Goal: Transaction & Acquisition: Purchase product/service

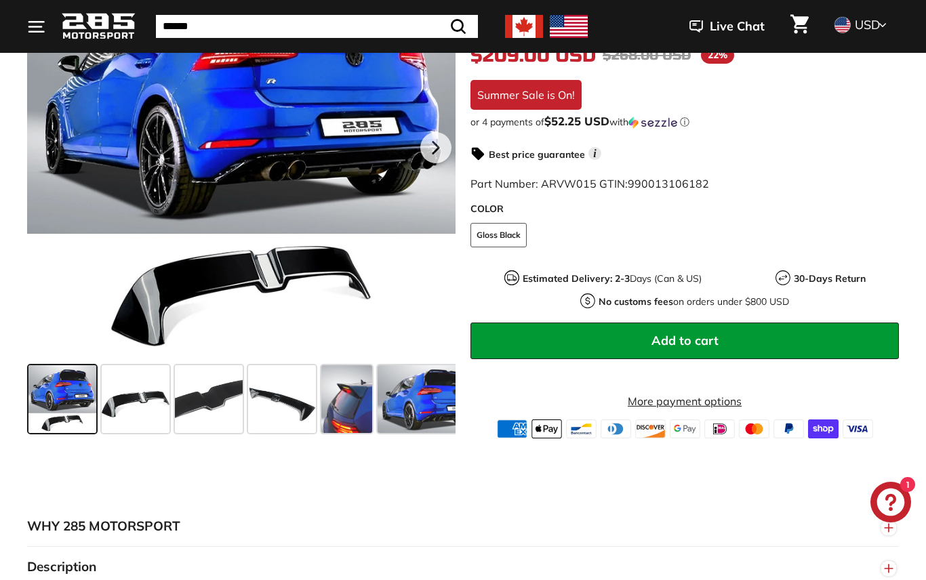
scroll to position [345, 0]
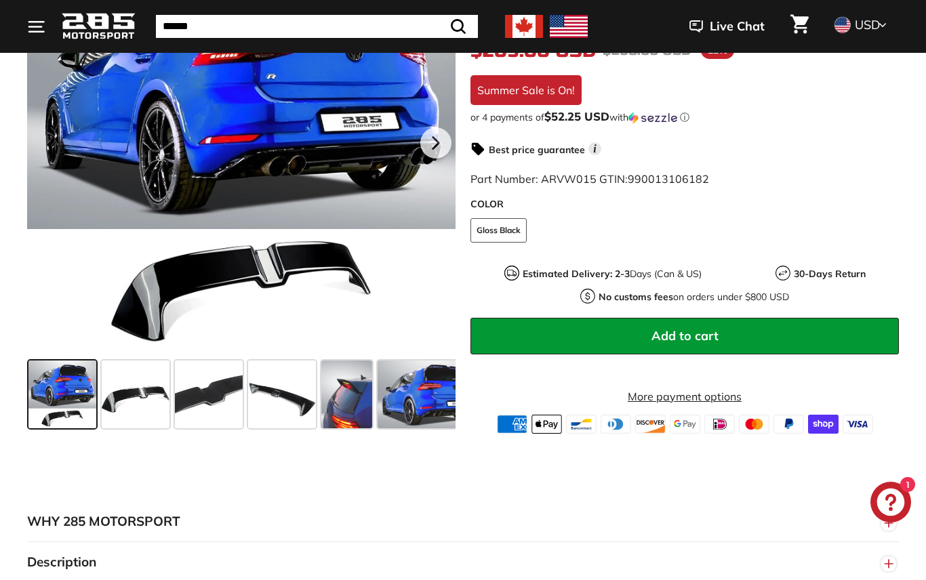
click at [115, 417] on span at bounding box center [136, 395] width 68 height 68
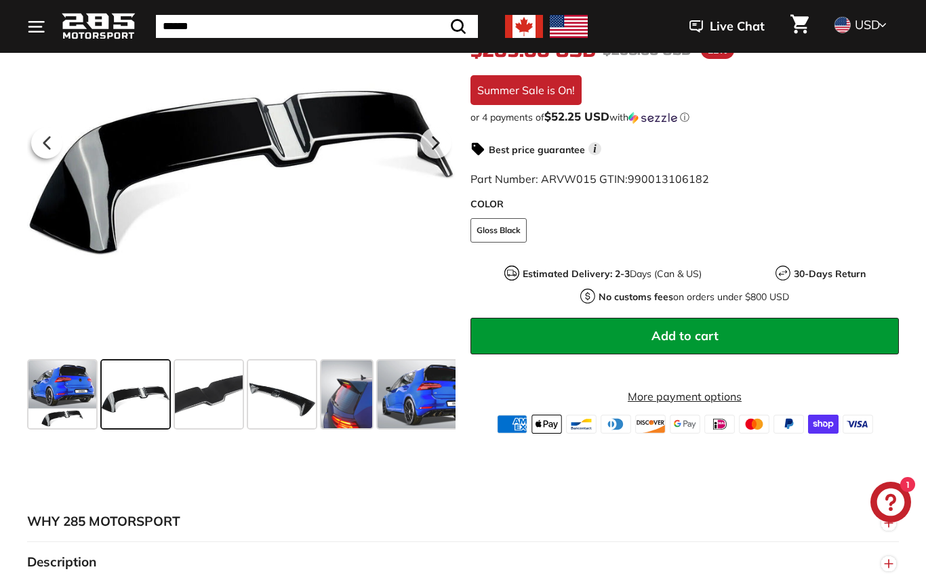
click at [197, 417] on span at bounding box center [209, 395] width 68 height 68
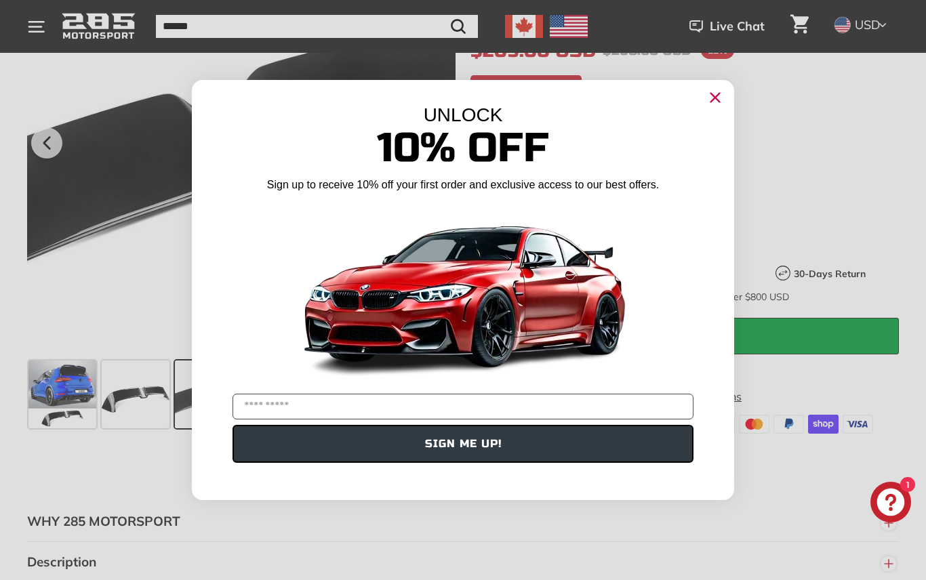
click at [717, 108] on circle "Close dialog" at bounding box center [715, 97] width 20 height 20
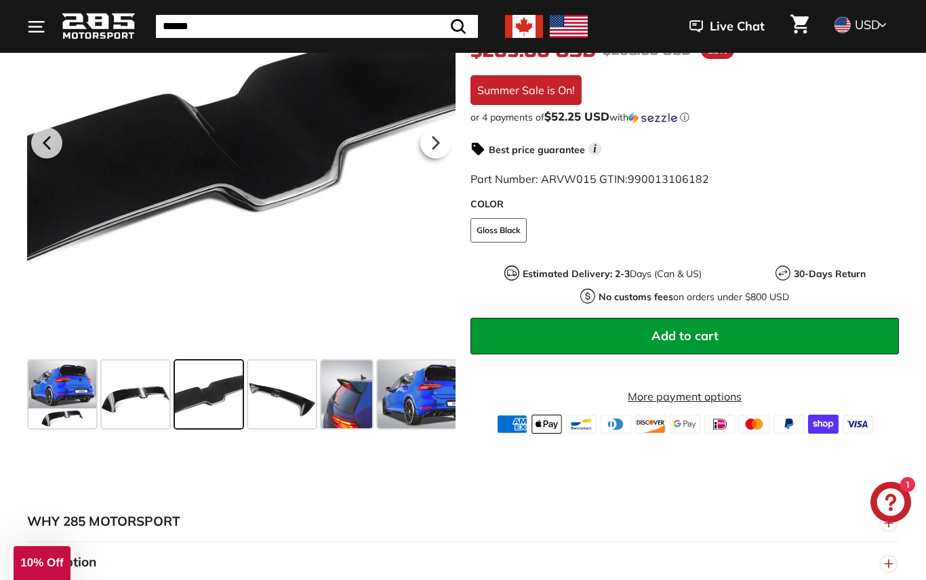
click at [276, 413] on span at bounding box center [282, 395] width 68 height 68
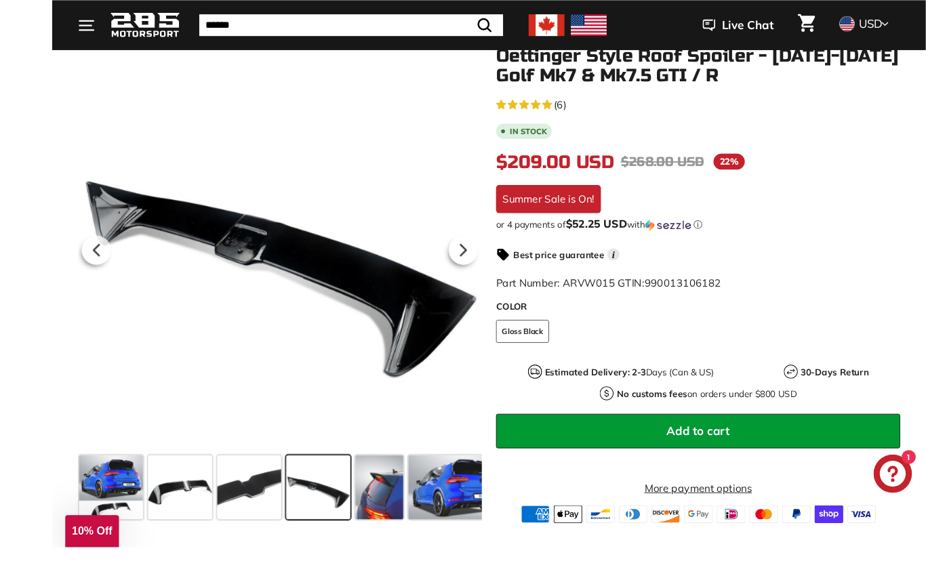
scroll to position [243, 0]
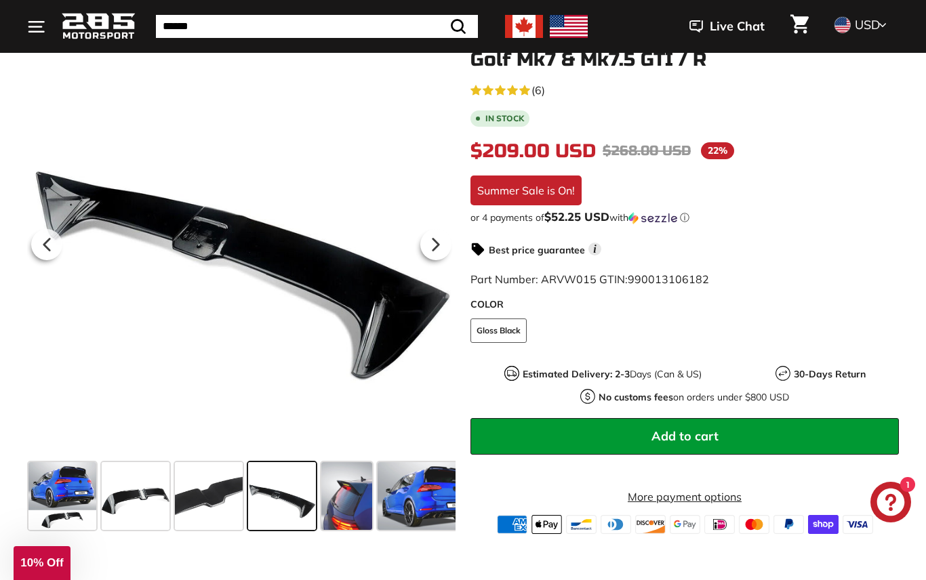
click at [339, 514] on span at bounding box center [346, 496] width 51 height 68
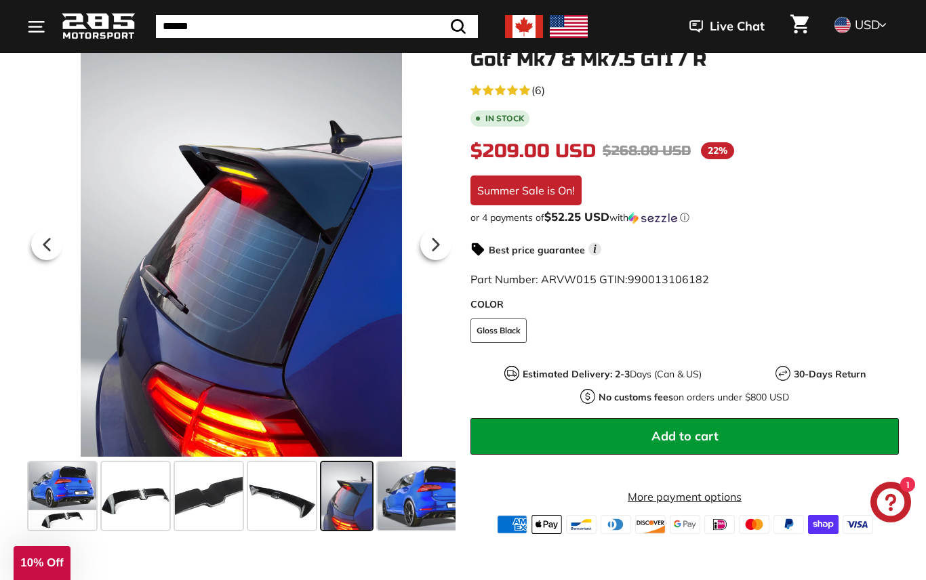
click at [426, 506] on span at bounding box center [429, 496] width 102 height 68
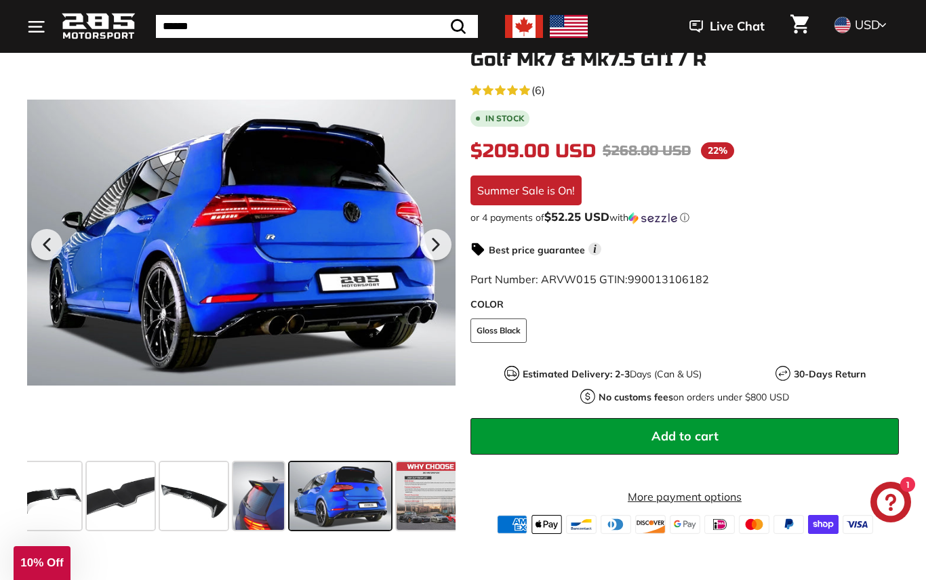
scroll to position [0, 100]
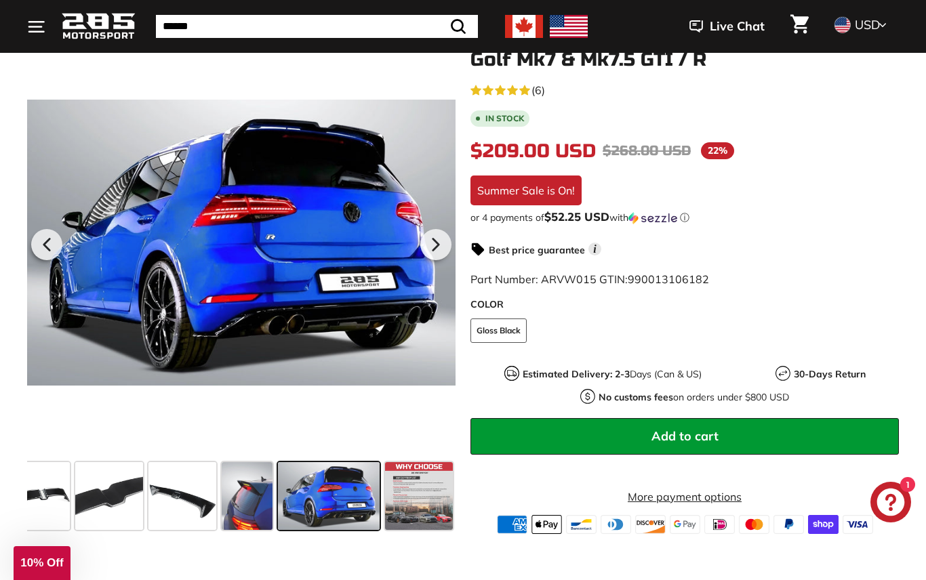
click at [176, 502] on span at bounding box center [183, 496] width 68 height 68
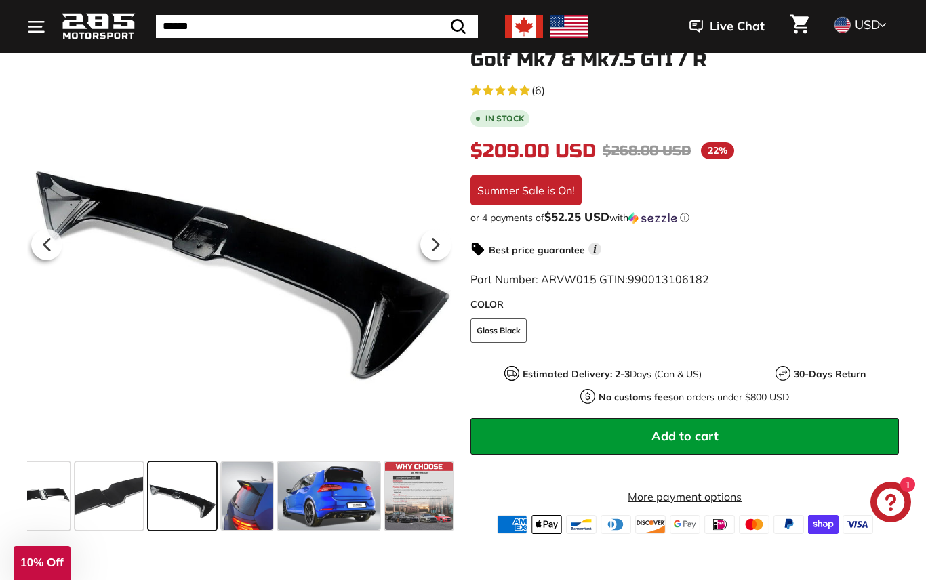
click at [423, 513] on span at bounding box center [419, 496] width 68 height 68
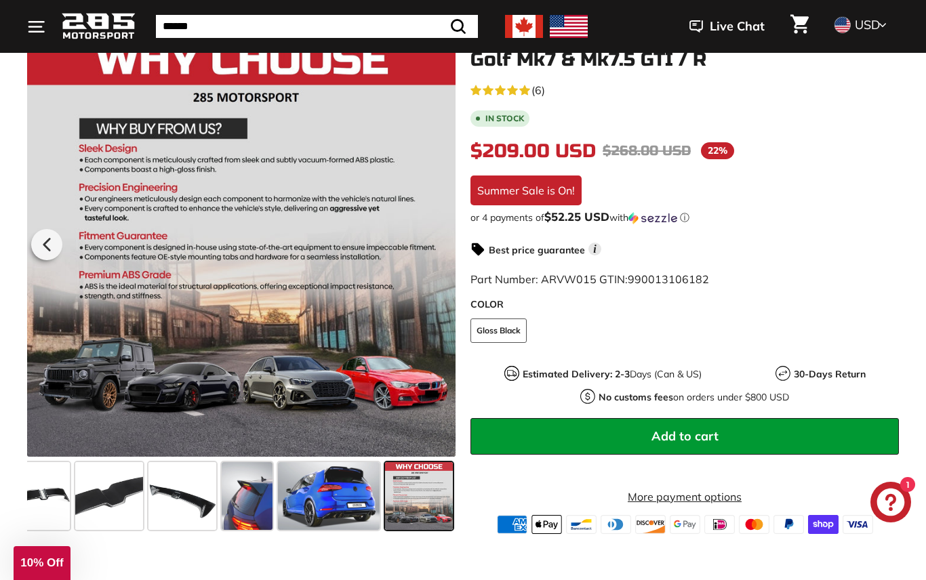
click at [164, 471] on span at bounding box center [183, 496] width 68 height 68
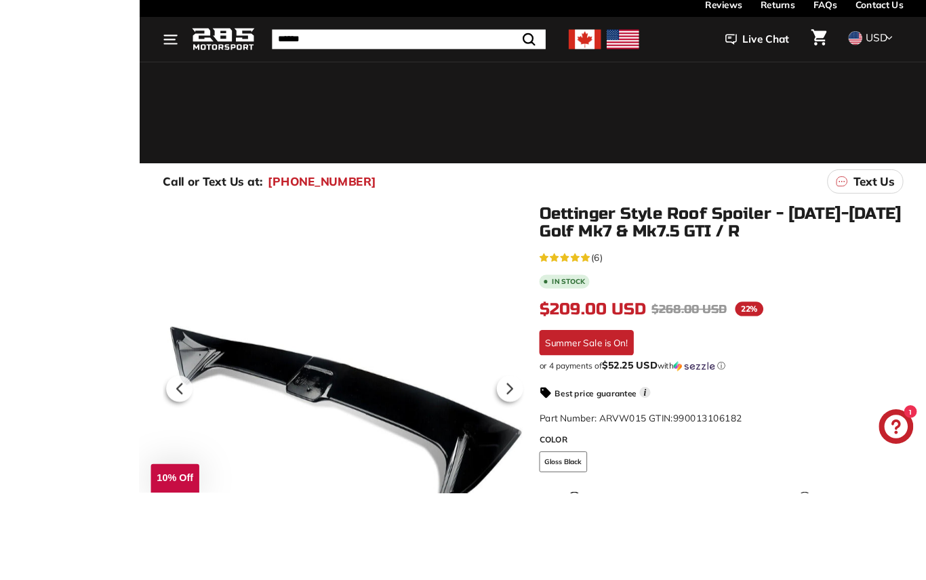
scroll to position [165, 0]
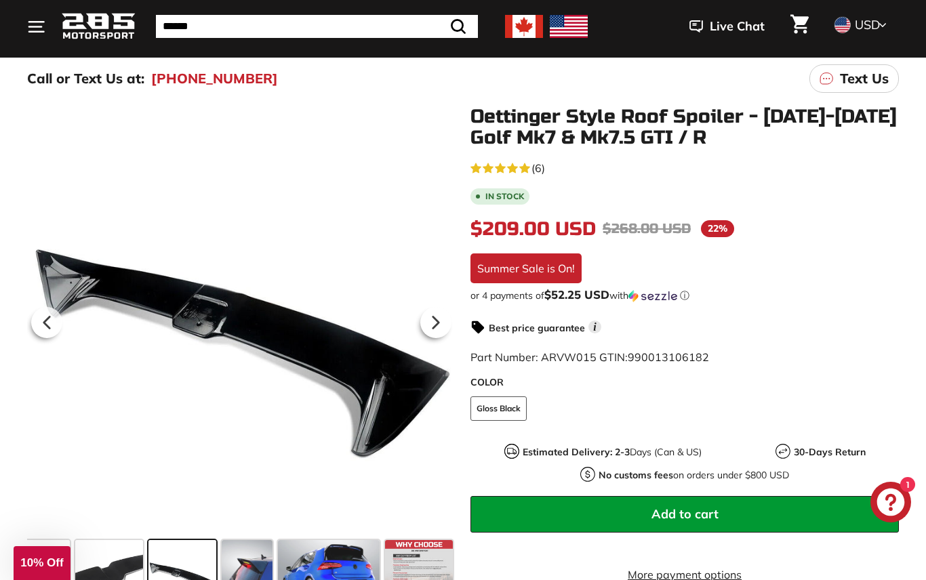
click at [333, 567] on span at bounding box center [329, 574] width 102 height 68
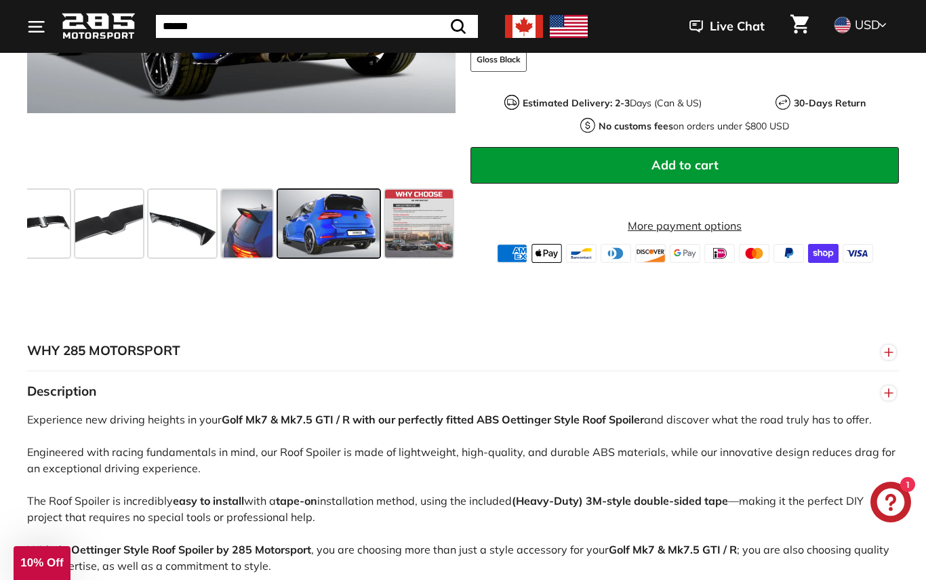
scroll to position [0, 0]
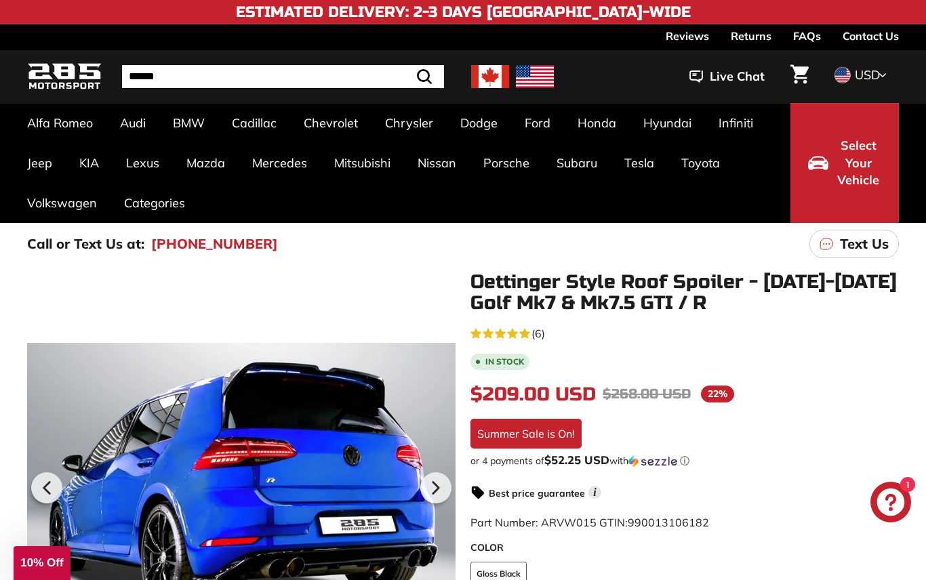
click at [486, 343] on link "Golf R Mk7.5 [[DATE]-[DATE]]" at bounding box center [456, 335] width 141 height 20
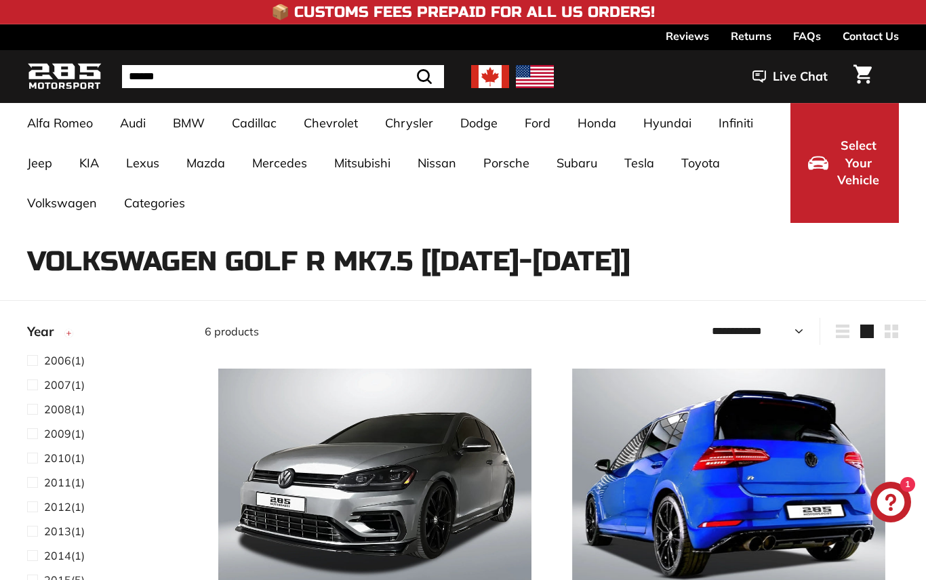
select select "**********"
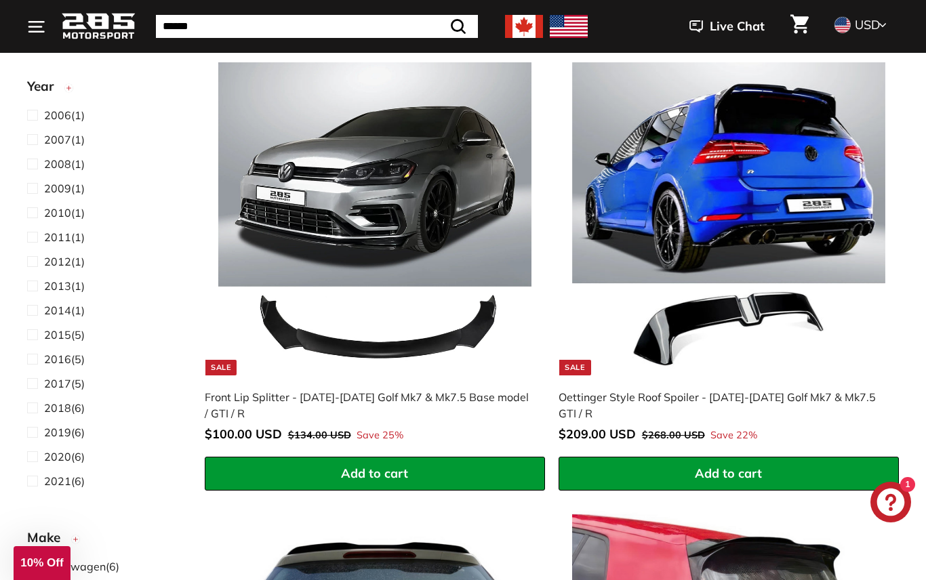
scroll to position [307, 0]
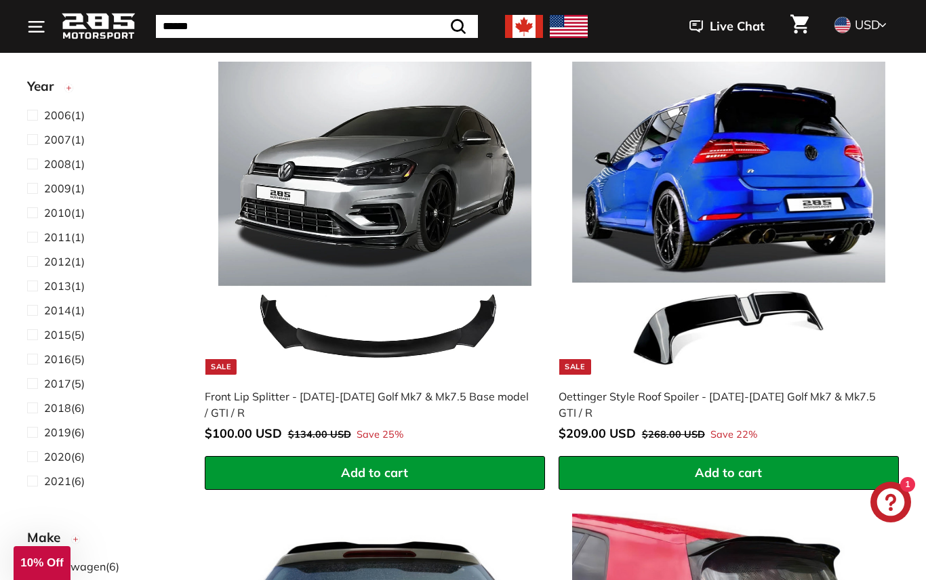
click at [405, 195] on img at bounding box center [374, 218] width 313 height 313
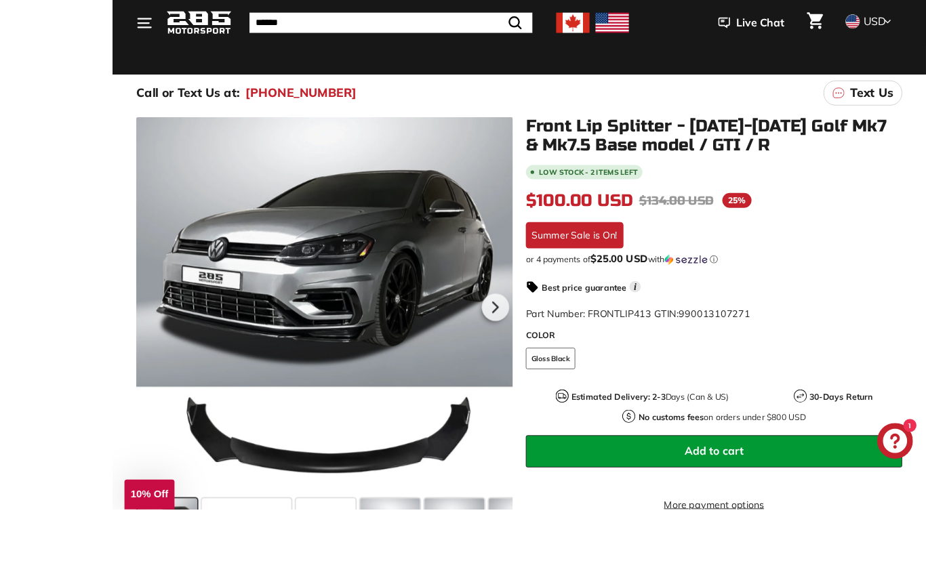
scroll to position [210, 0]
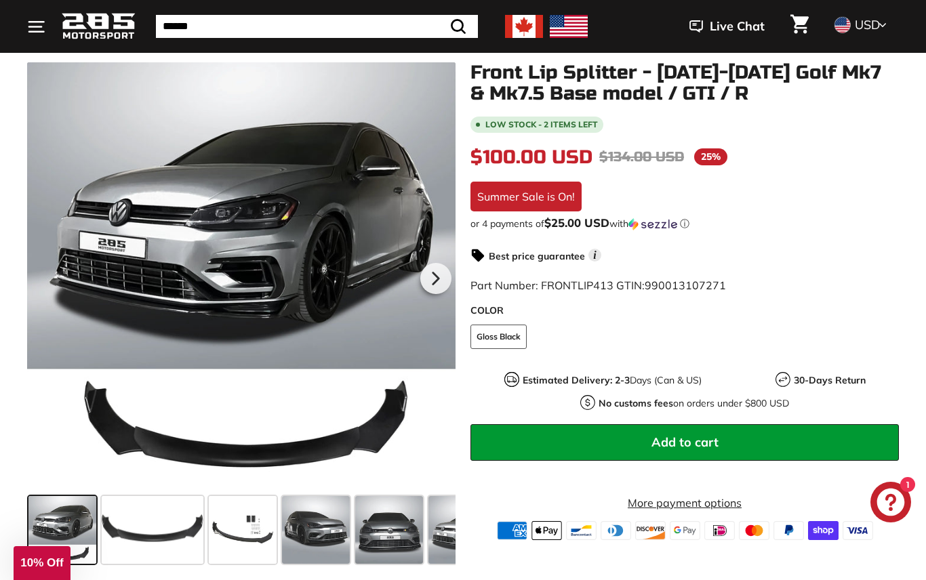
click at [239, 536] on span at bounding box center [243, 530] width 68 height 68
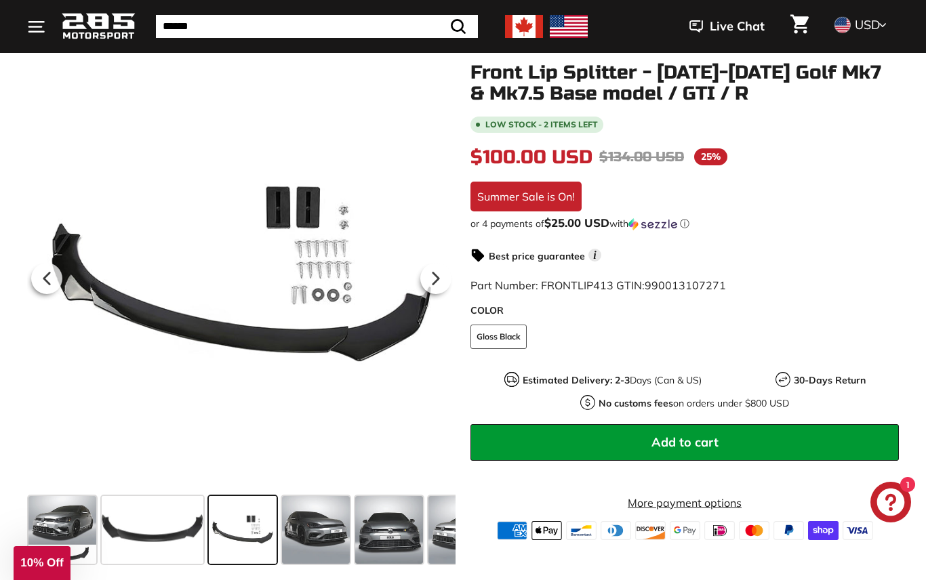
click at [304, 553] on span at bounding box center [316, 530] width 68 height 68
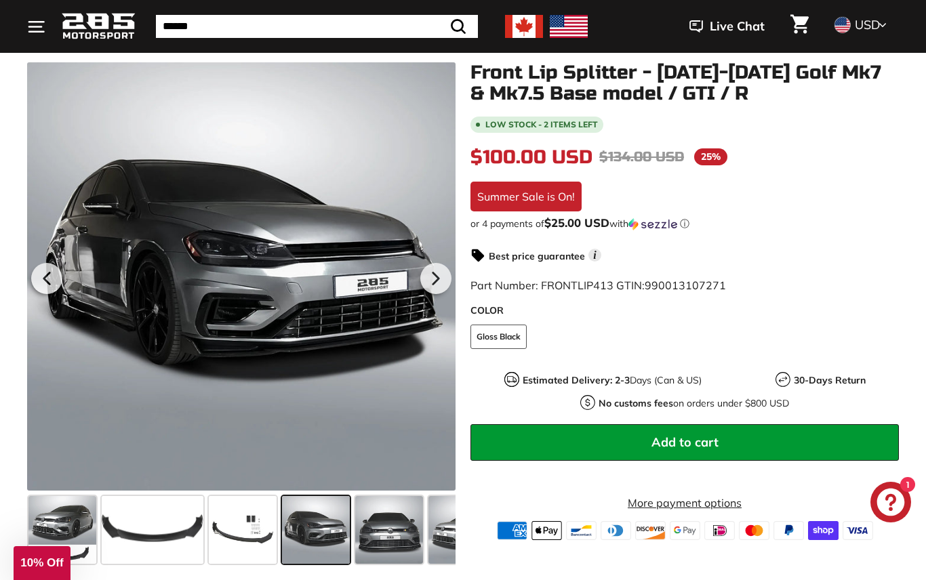
click at [382, 530] on span at bounding box center [389, 530] width 68 height 68
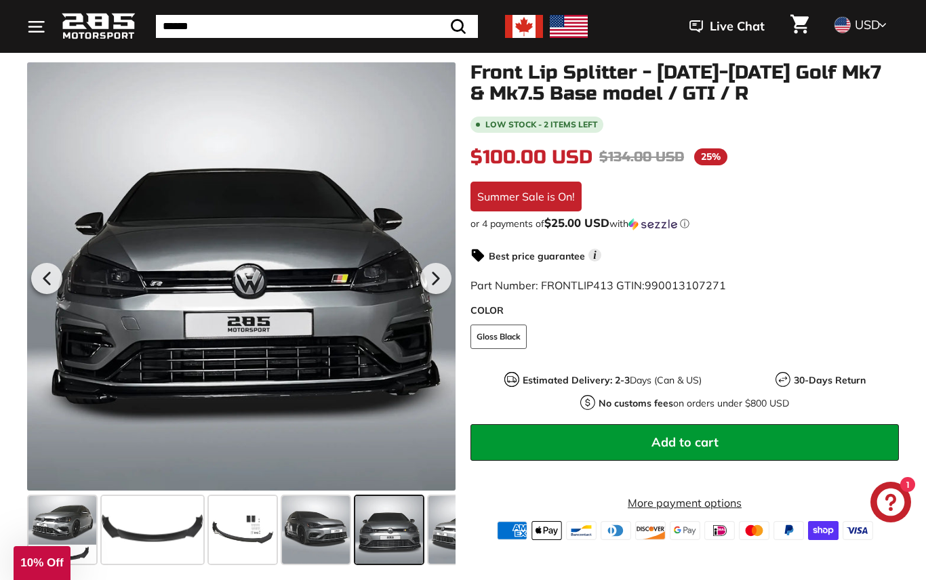
click at [401, 533] on span at bounding box center [389, 530] width 68 height 68
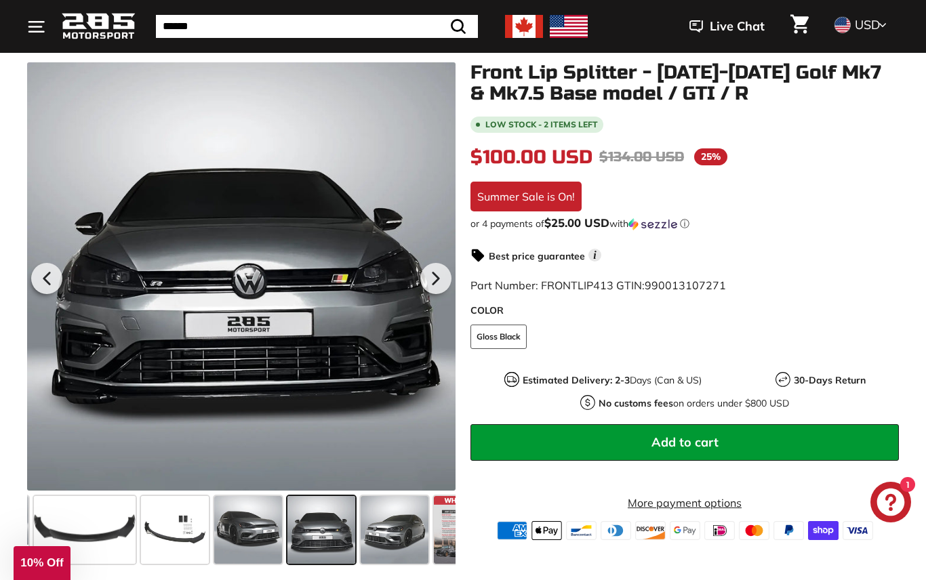
scroll to position [0, 76]
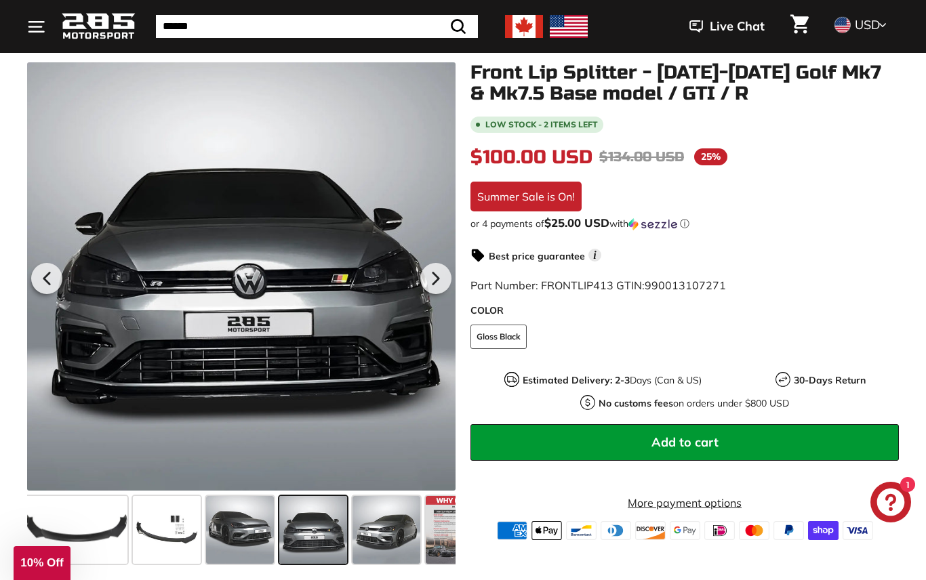
click at [376, 553] on span at bounding box center [387, 530] width 68 height 68
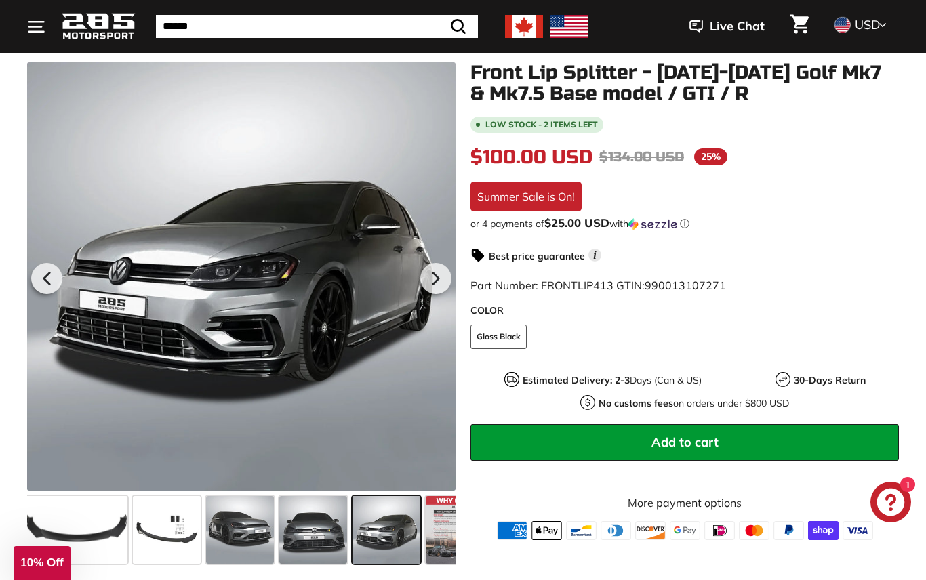
click at [149, 538] on span at bounding box center [167, 530] width 68 height 68
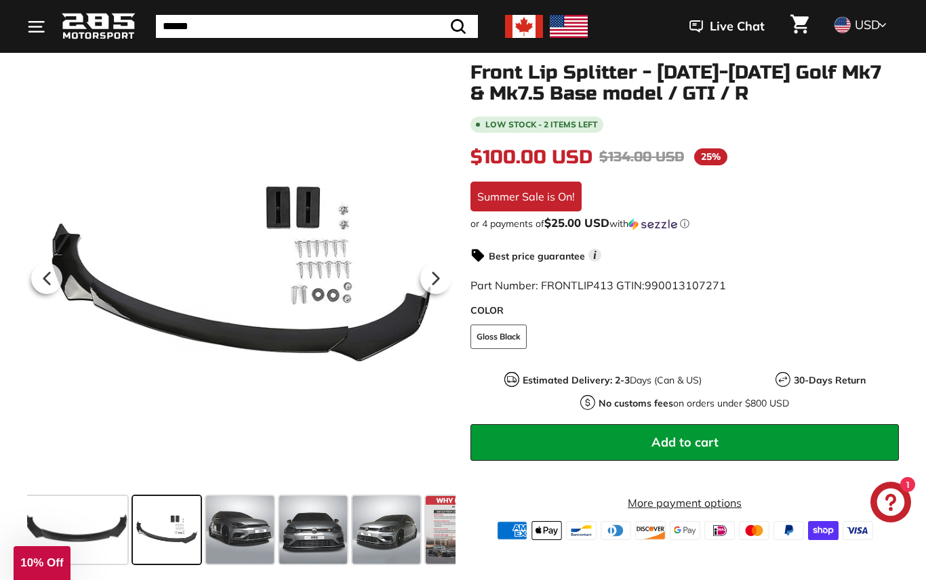
click at [242, 549] on span at bounding box center [240, 530] width 68 height 68
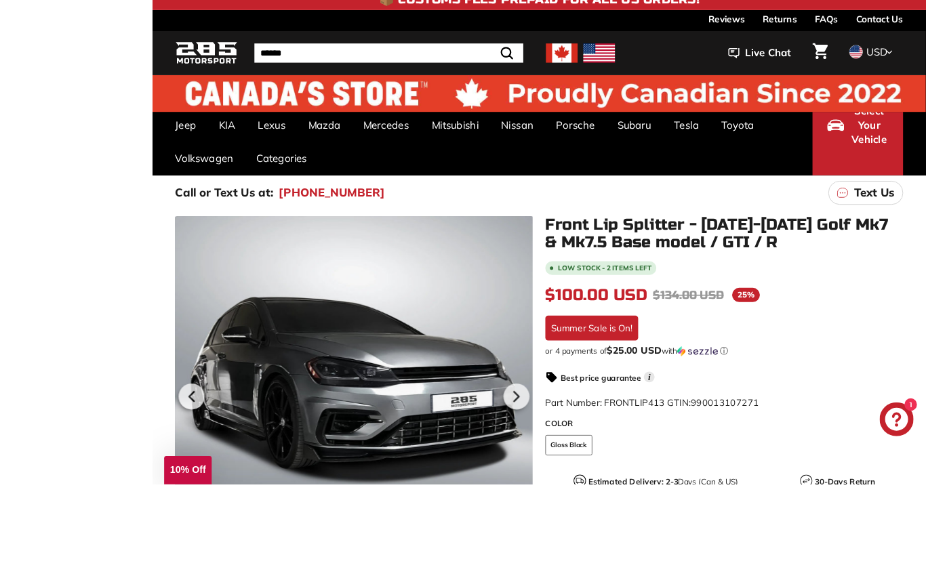
scroll to position [182, 0]
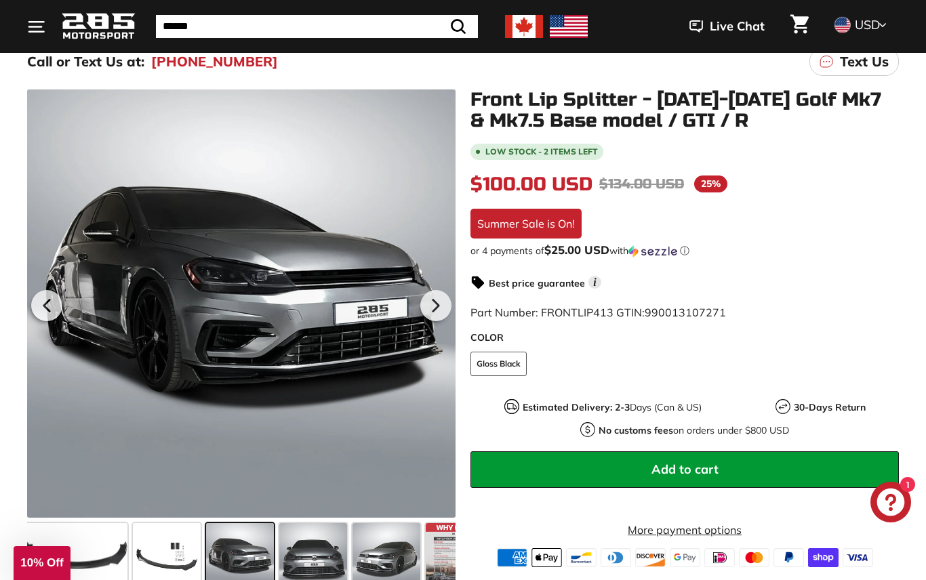
click at [302, 568] on span at bounding box center [313, 557] width 68 height 68
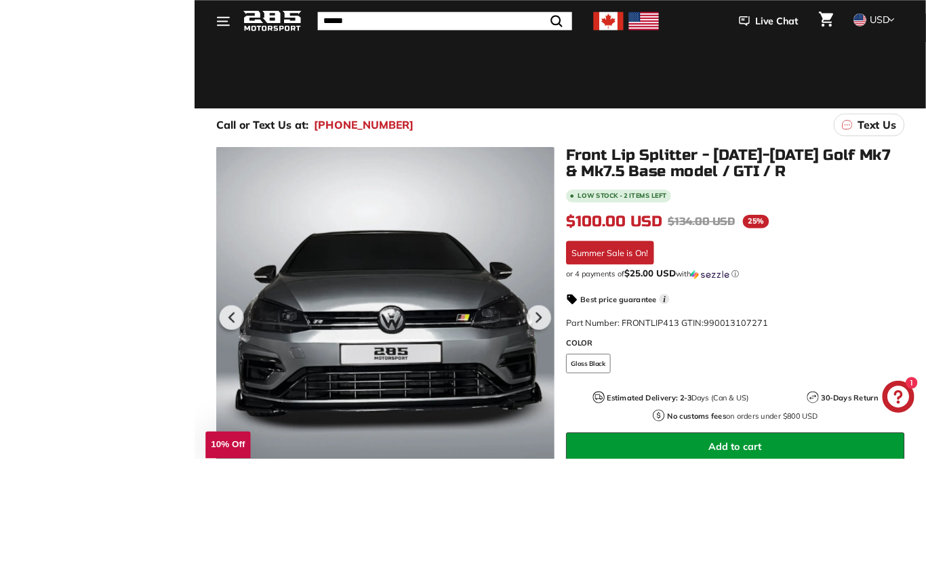
scroll to position [252, 0]
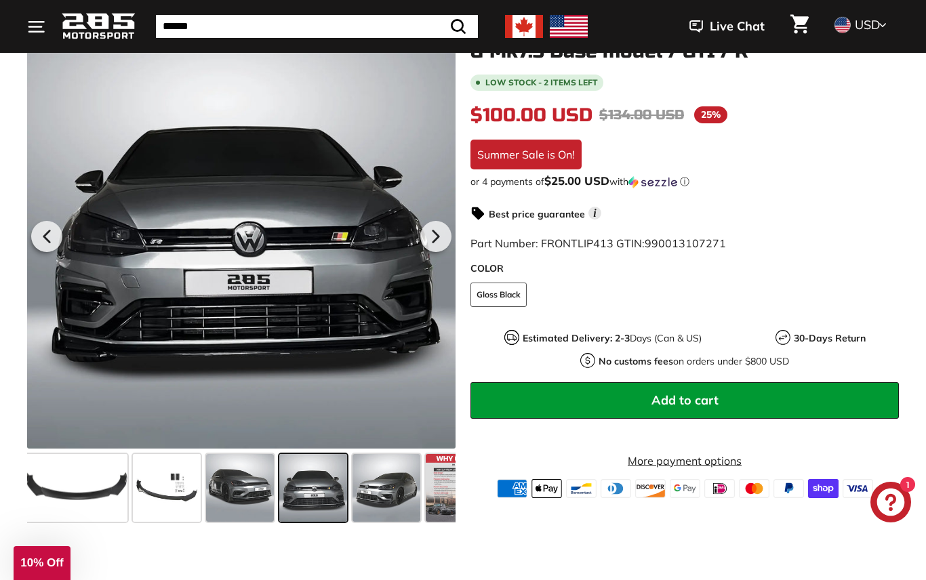
click at [378, 507] on span at bounding box center [387, 488] width 68 height 68
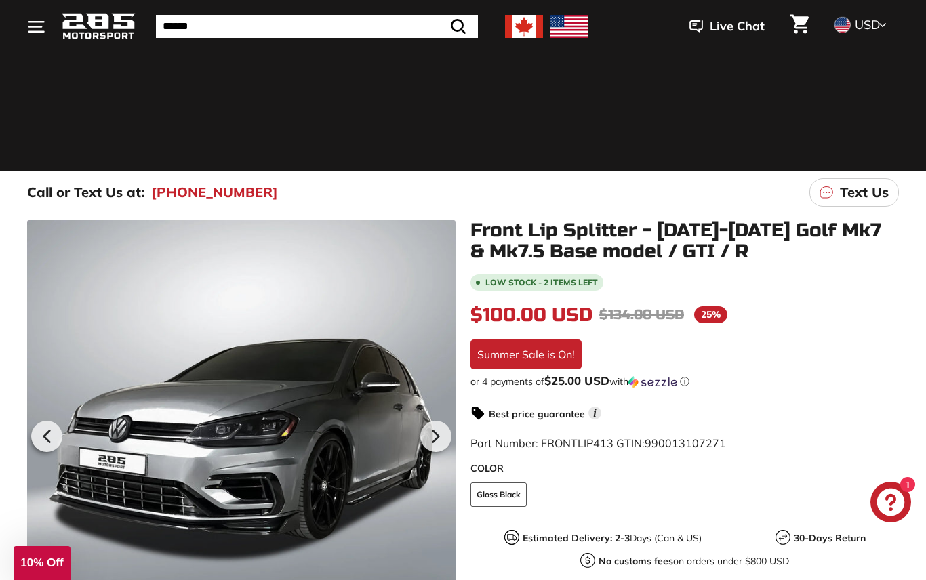
scroll to position [0, 0]
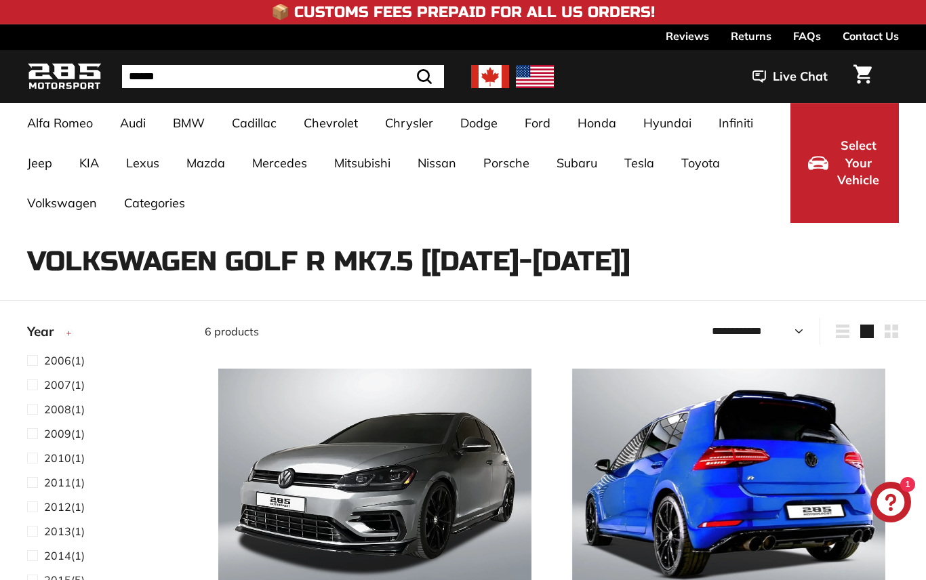
select select "**********"
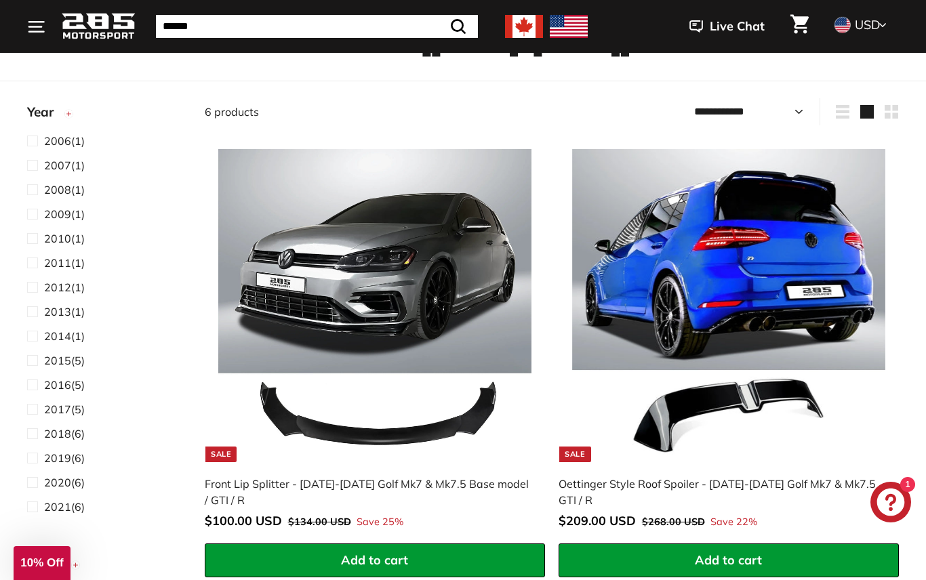
scroll to position [221, 0]
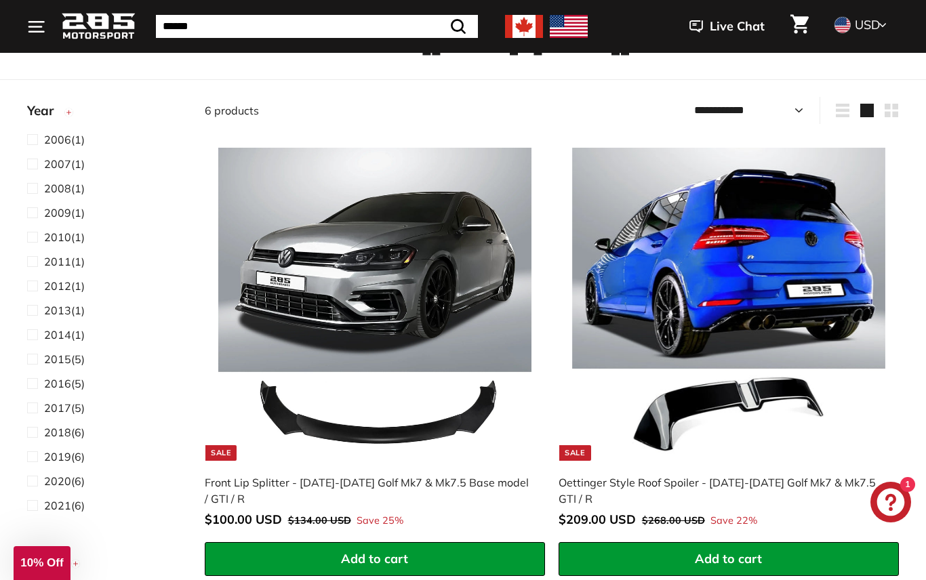
click at [54, 456] on span "2019" at bounding box center [57, 457] width 27 height 14
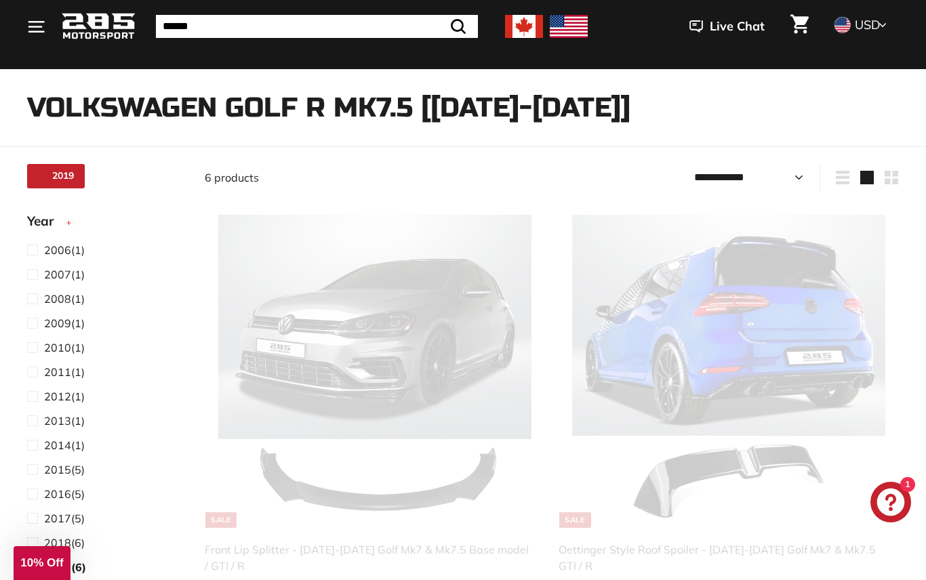
scroll to position [35, 0]
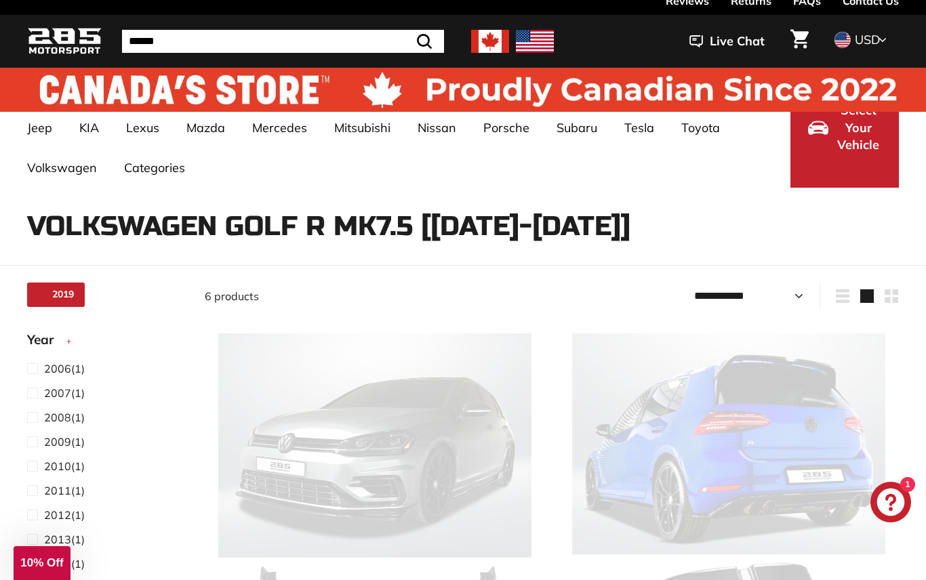
select select "**********"
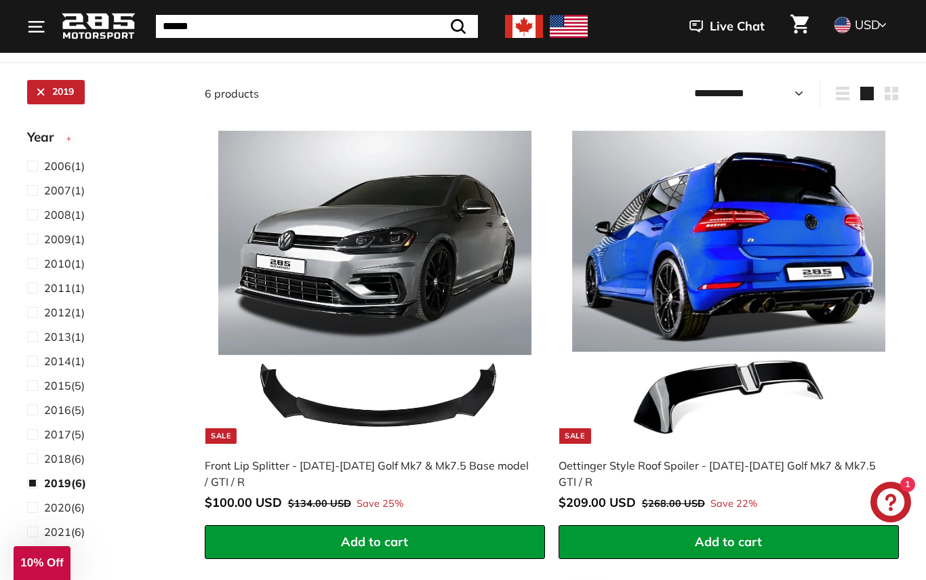
scroll to position [237, 0]
